Goal: Task Accomplishment & Management: Manage account settings

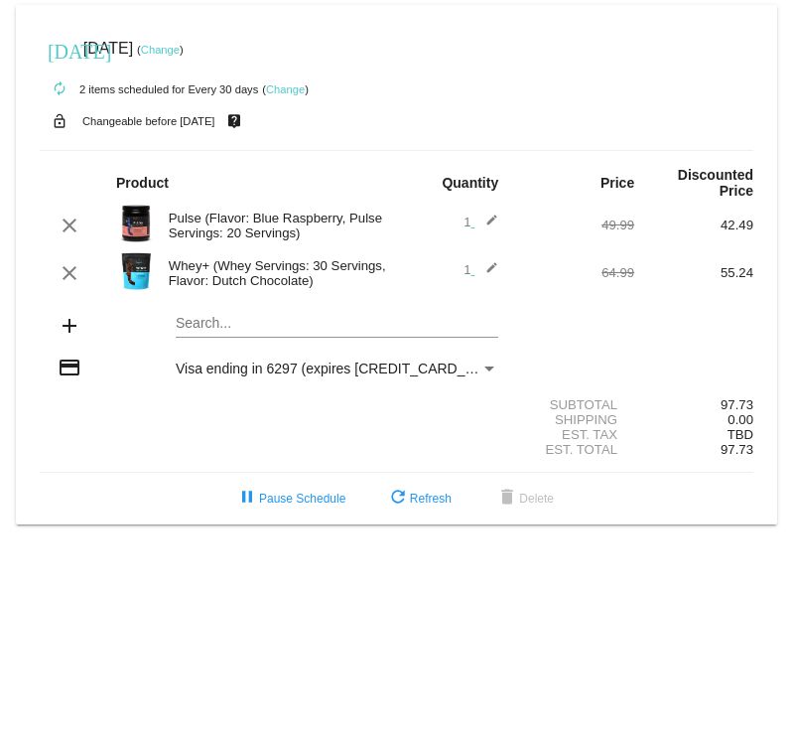
click at [180, 50] on link "Change" at bounding box center [160, 50] width 39 height 12
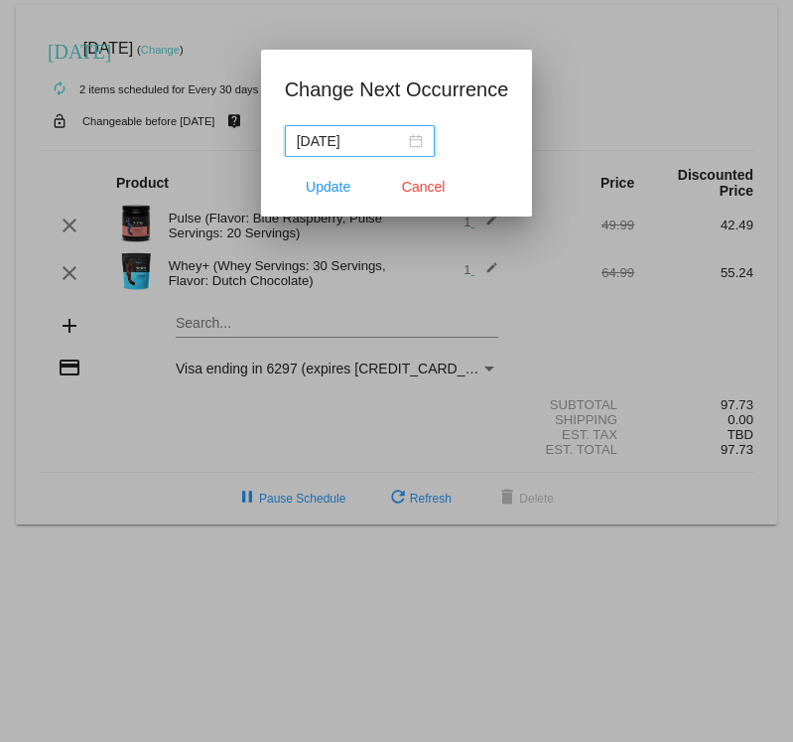
click at [404, 148] on div "[DATE]" at bounding box center [360, 141] width 126 height 22
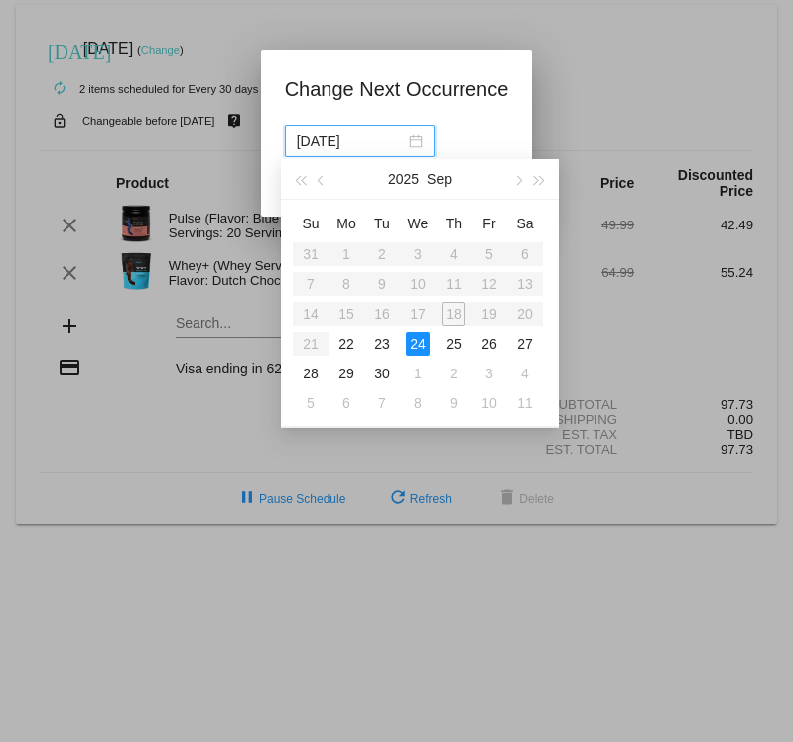
click at [493, 315] on table "Su Mo Tu We Th Fr Sa 31 1 2 3 4 5 6 7 8 9 10 11 12 13 14 15 16 17 18 19 20 21 2…" at bounding box center [418, 313] width 250 height 211
click at [347, 343] on div "22" at bounding box center [347, 344] width 24 height 24
type input "[DATE]"
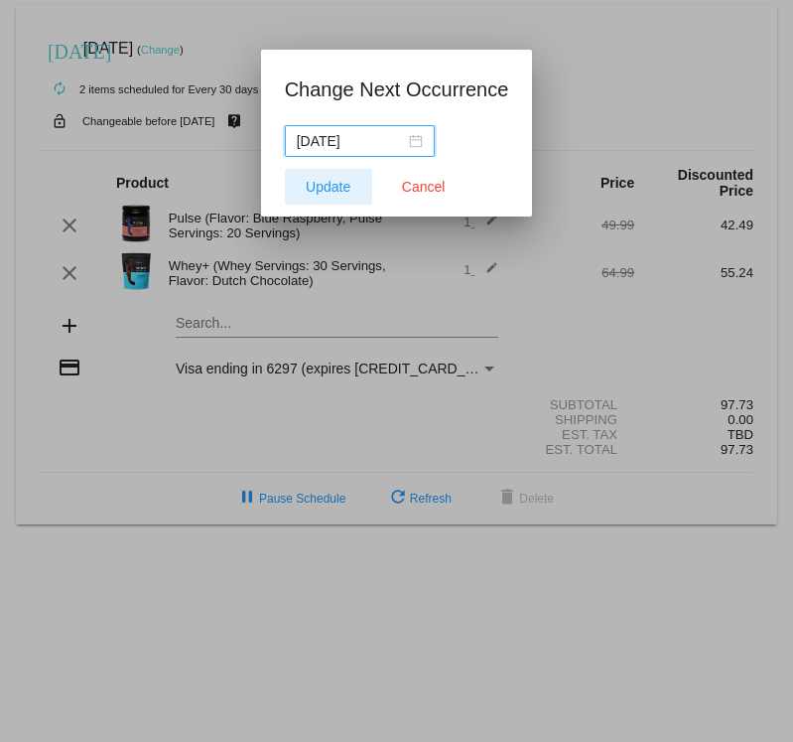
click at [328, 186] on span "Update" at bounding box center [328, 187] width 45 height 16
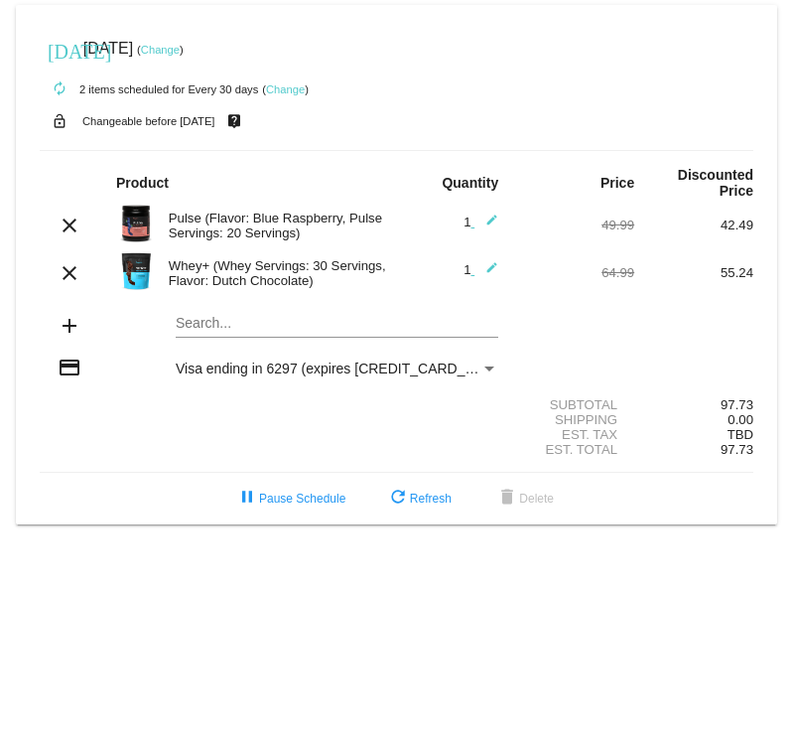
click at [180, 47] on link "Change" at bounding box center [160, 50] width 39 height 12
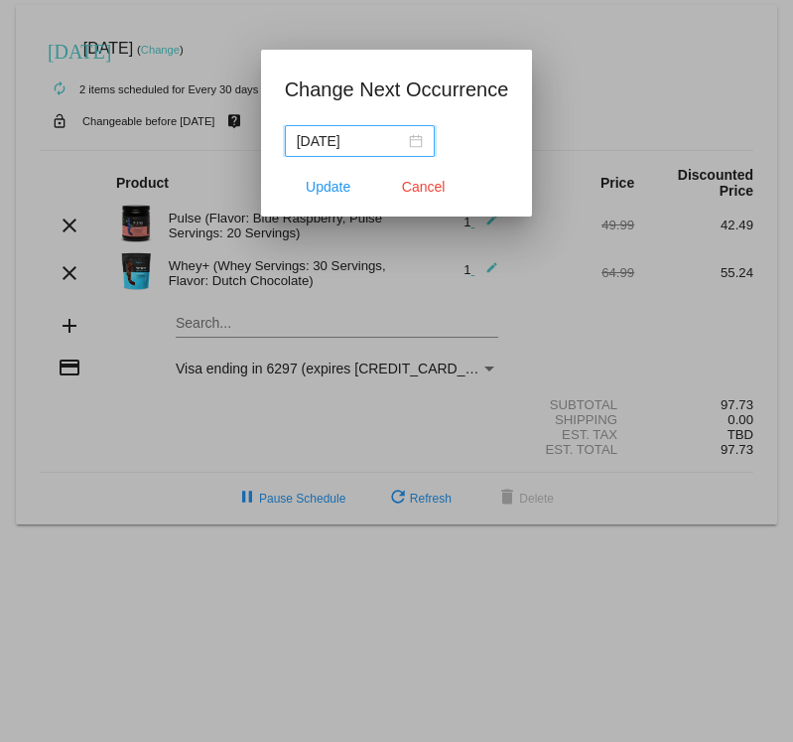
click at [409, 149] on nz-date-picker "[DATE]" at bounding box center [360, 141] width 150 height 32
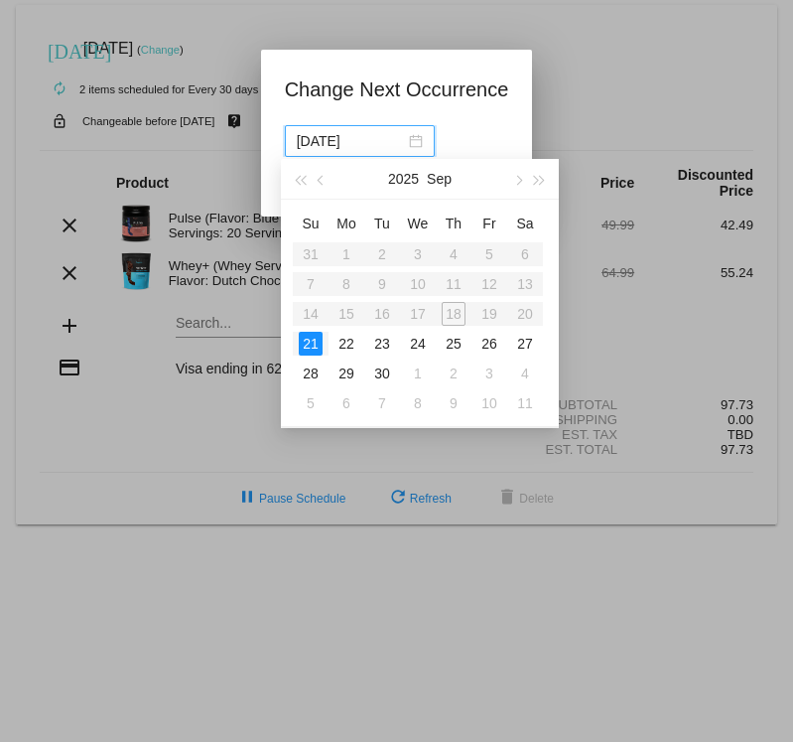
click at [495, 316] on table "Su Mo Tu We Th Fr Sa 31 1 2 3 4 5 6 7 8 9 10 11 12 13 14 15 16 17 18 19 20 21 2…" at bounding box center [418, 313] width 250 height 211
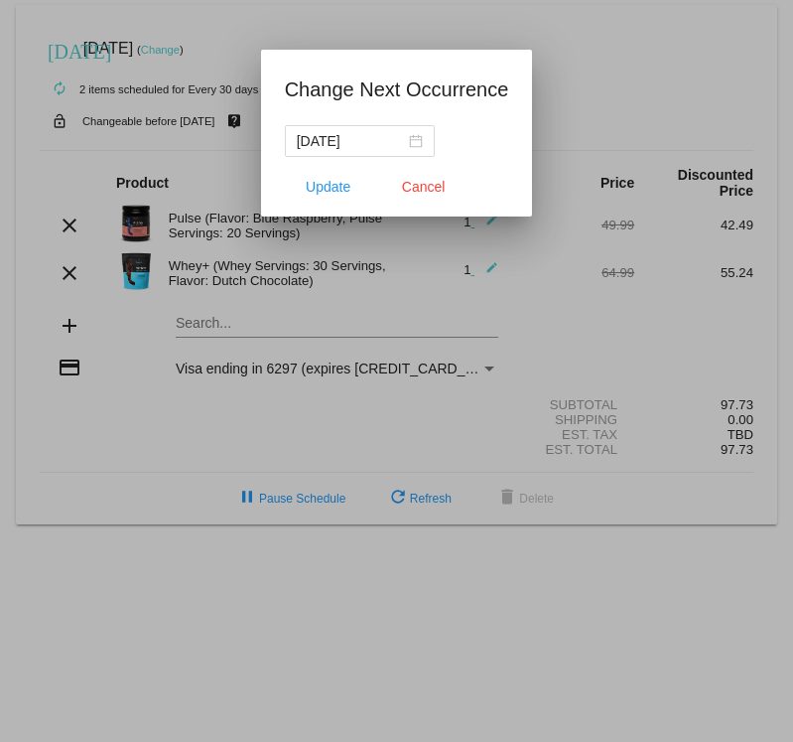
click at [463, 124] on app-change-next-occurrence-dialog "Change Next Occurrence [DATE] Update Cancel" at bounding box center [397, 144] width 224 height 143
drag, startPoint x: 433, startPoint y: 184, endPoint x: 354, endPoint y: 227, distance: 90.7
click at [354, 227] on div "Change Next Occurrence [DATE] Update Cancel" at bounding box center [396, 371] width 793 height 742
click at [327, 193] on span "Update" at bounding box center [328, 187] width 45 height 16
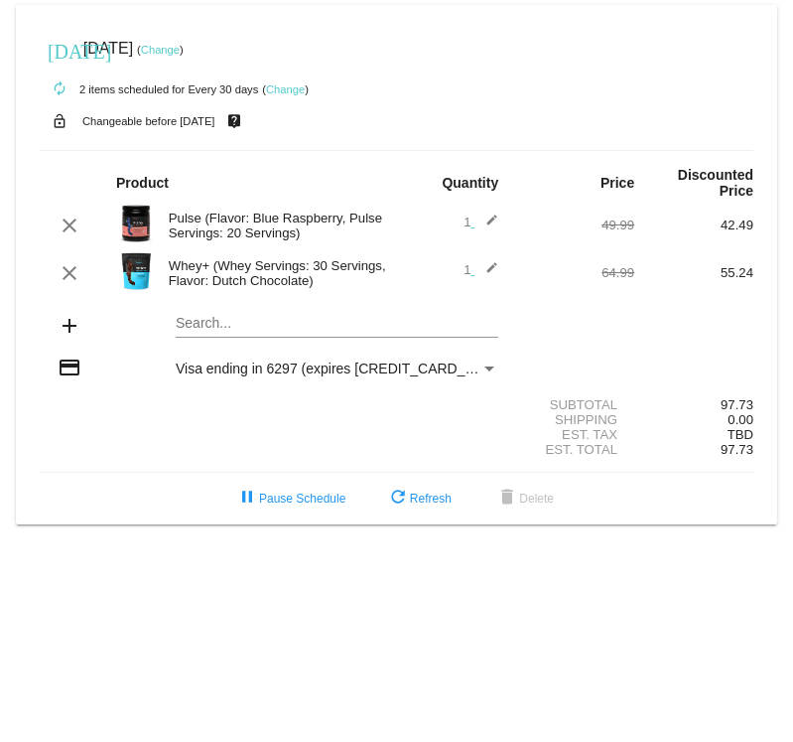
click at [490, 371] on div "Payment Method" at bounding box center [490, 368] width 10 height 5
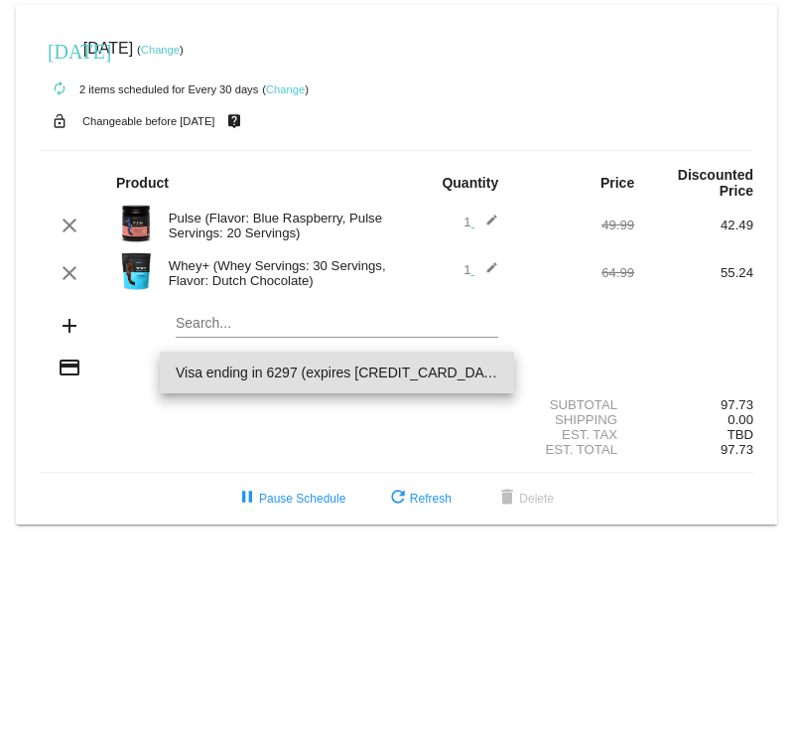
click at [490, 371] on span "Visa ending in 6297 (expires [CREDIT_CARD_DATA])" at bounding box center [337, 373] width 323 height 42
